Goal: Transaction & Acquisition: Purchase product/service

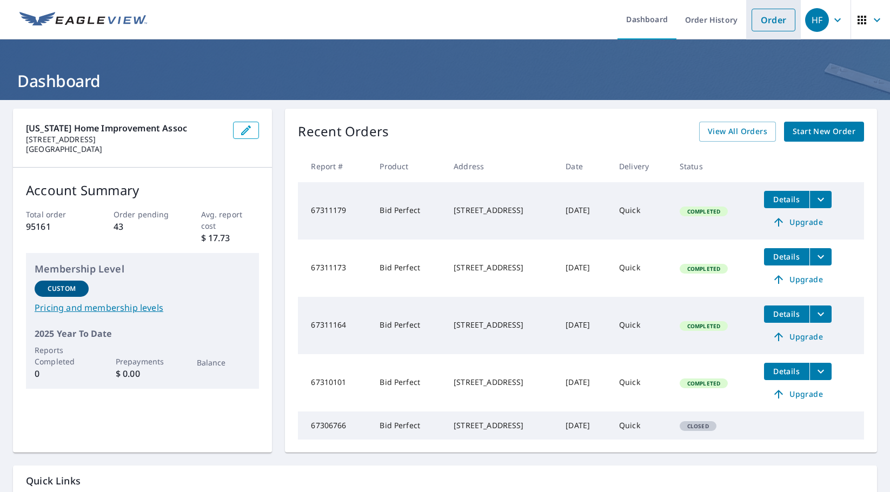
click at [764, 19] on link "Order" at bounding box center [773, 20] width 44 height 23
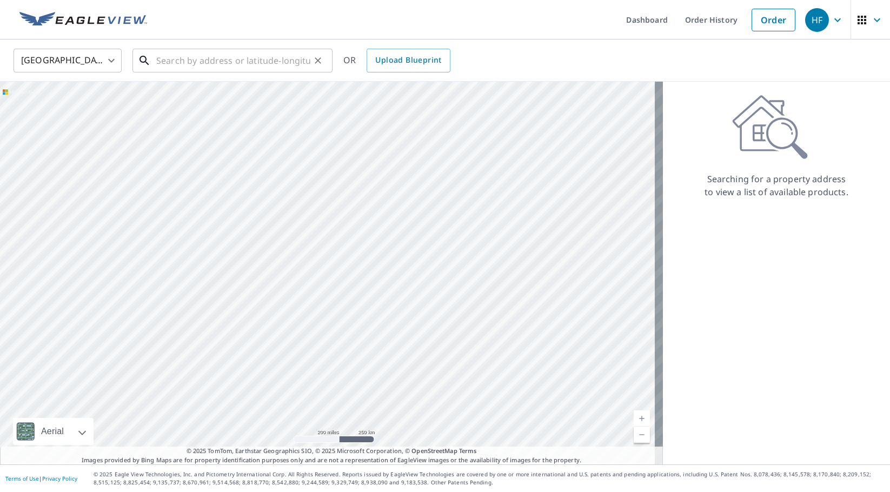
click at [256, 58] on input "text" at bounding box center [233, 60] width 154 height 30
paste input "[STREET_ADDRESS]"
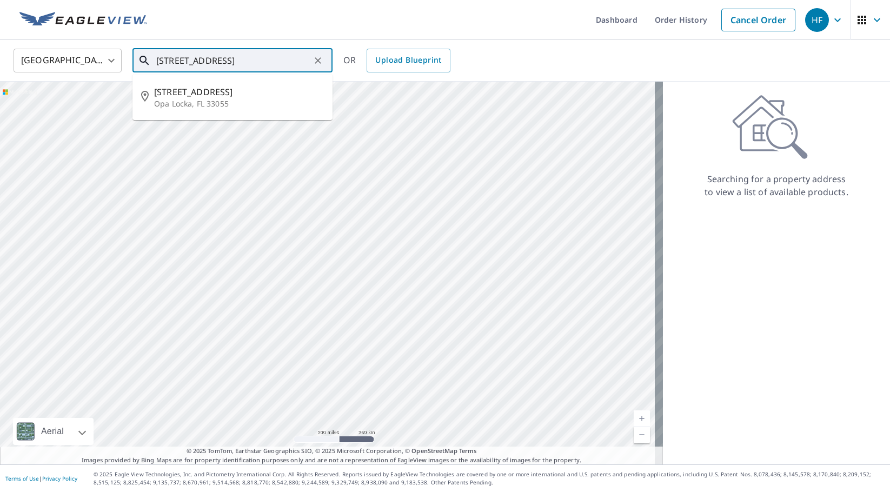
click at [241, 96] on span "[STREET_ADDRESS]" at bounding box center [239, 91] width 170 height 13
type input "[STREET_ADDRESS]"
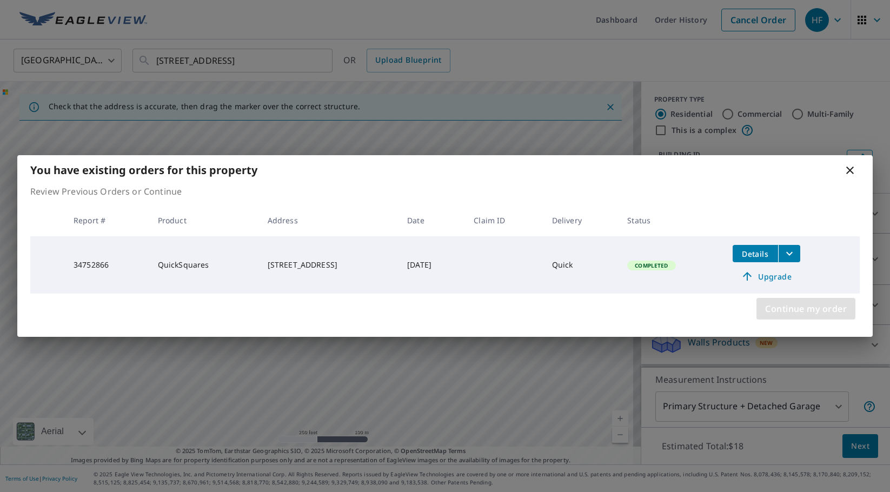
click at [830, 305] on span "Continue my order" at bounding box center [806, 308] width 82 height 15
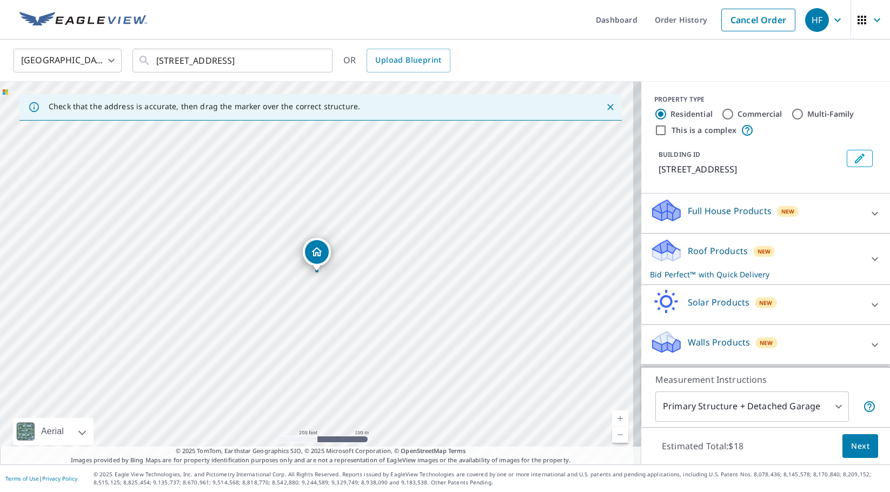
click at [859, 444] on span "Next" at bounding box center [860, 446] width 18 height 14
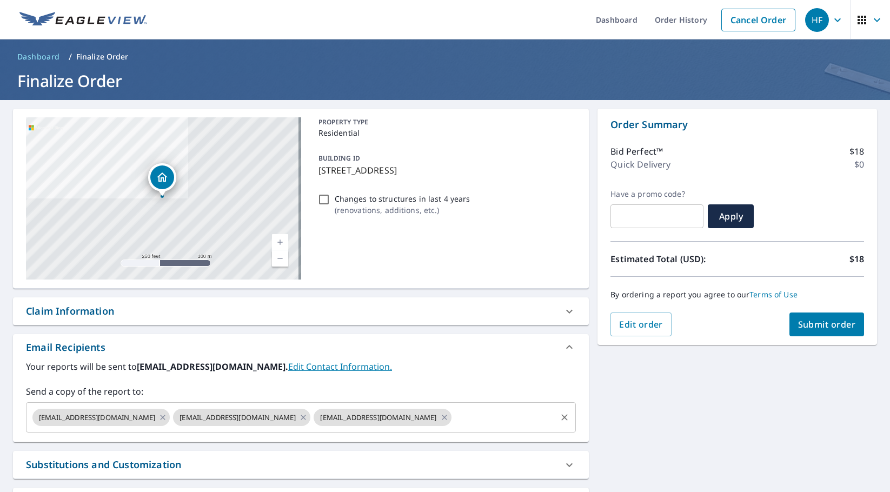
click at [491, 422] on input "text" at bounding box center [504, 417] width 102 height 21
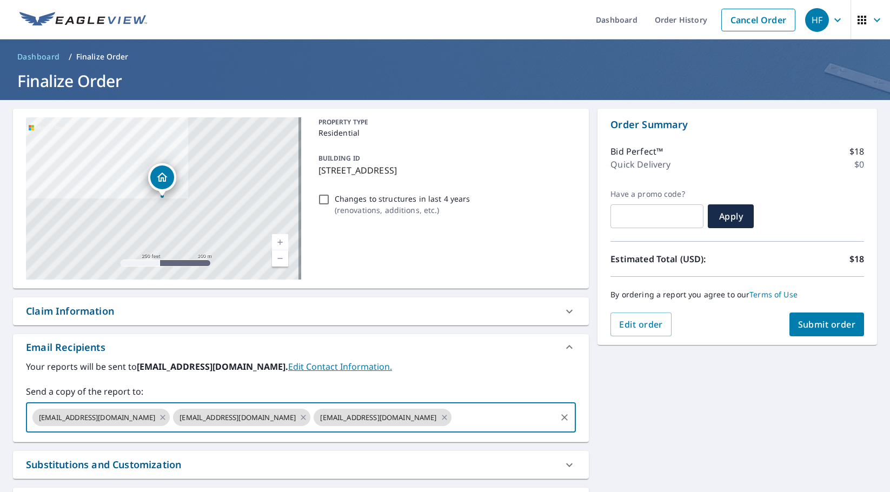
paste input "[EMAIL_ADDRESS][DOMAIN_NAME]"
type input "[EMAIL_ADDRESS][DOMAIN_NAME]"
checkbox input "true"
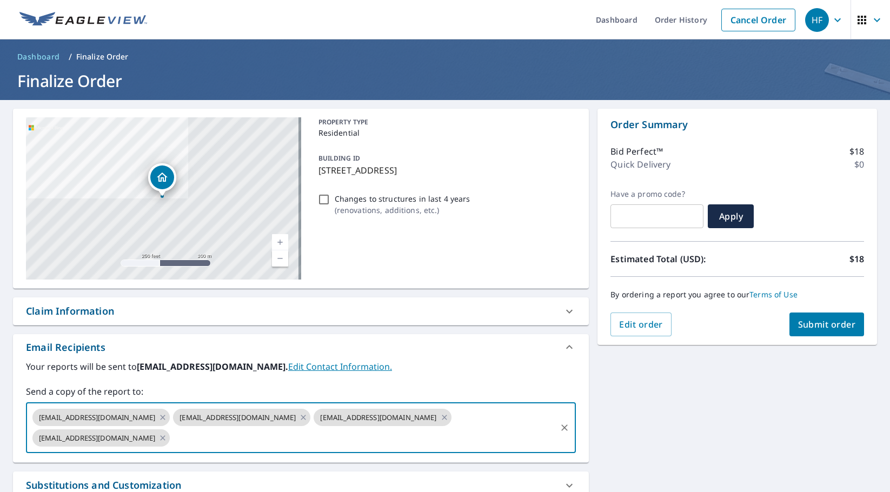
click at [333, 440] on input "text" at bounding box center [362, 438] width 383 height 21
paste input "[EMAIL_ADDRESS][DOMAIN_NAME]"
type input "[EMAIL_ADDRESS][DOMAIN_NAME]"
click at [809, 324] on span "Submit order" at bounding box center [827, 324] width 58 height 12
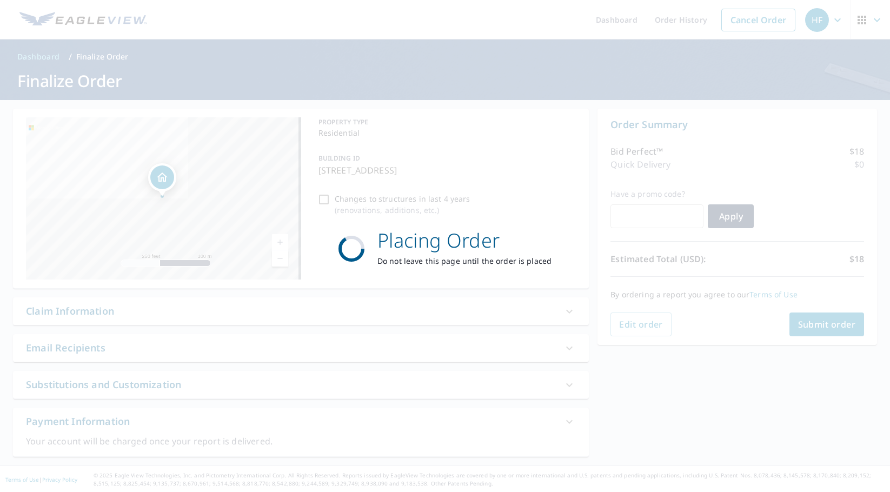
checkbox input "true"
